Goal: Transaction & Acquisition: Purchase product/service

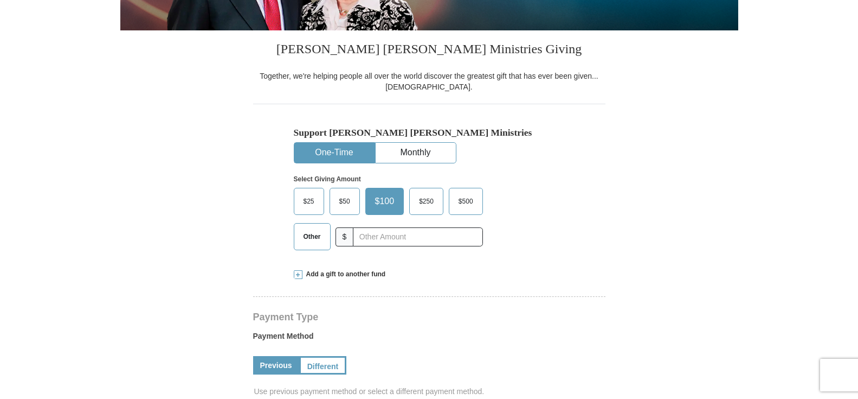
select select "KY"
click at [342, 199] on span "$50" at bounding box center [345, 201] width 22 height 16
click at [0, 0] on input "$50" at bounding box center [0, 0] width 0 height 0
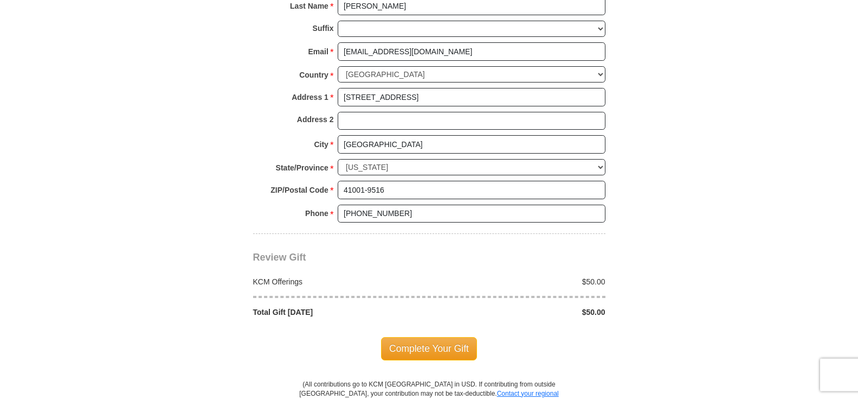
scroll to position [830, 0]
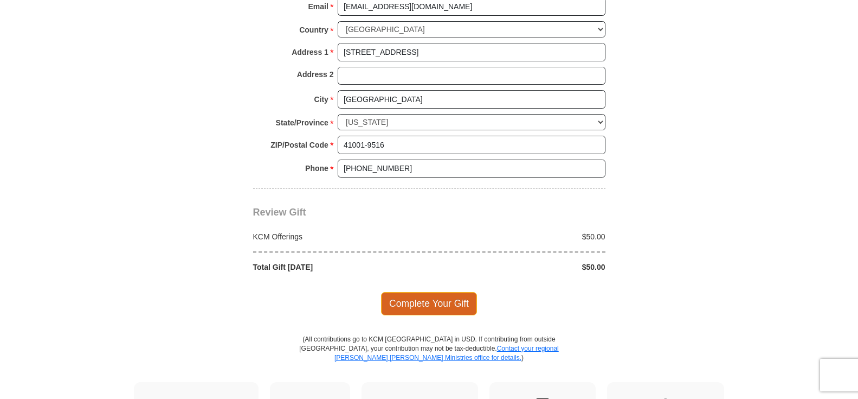
click at [394, 292] on span "Complete Your Gift" at bounding box center [429, 303] width 96 height 23
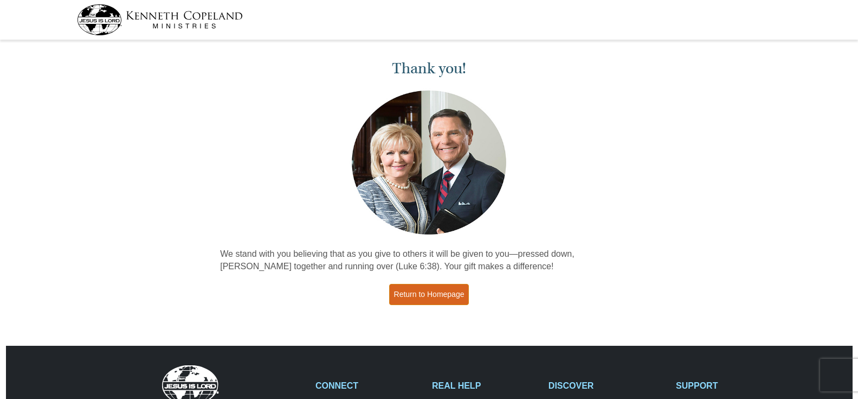
click at [410, 293] on link "Return to Homepage" at bounding box center [429, 294] width 80 height 21
